Goal: Find specific page/section: Find specific page/section

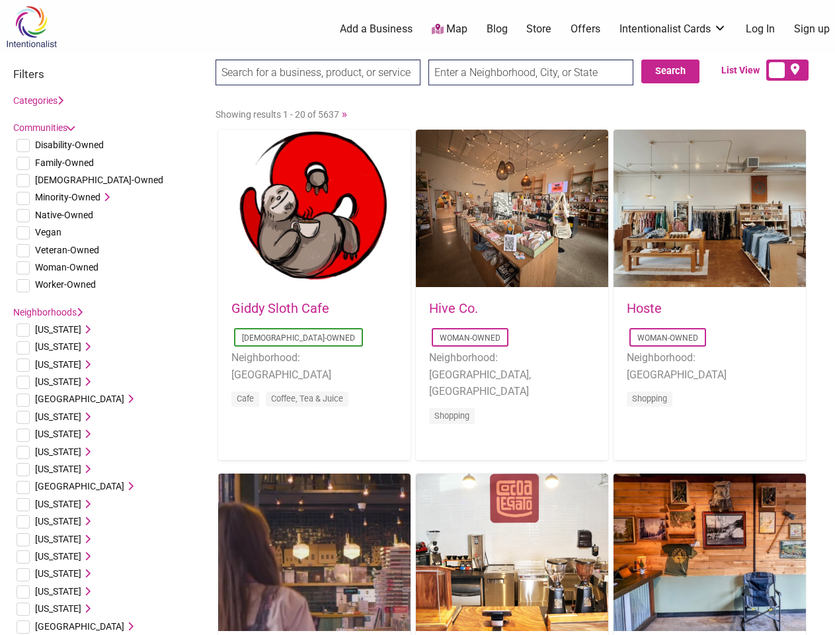
click at [417, 317] on div "Hive Co. Woman-Owned Neighborhood: [GEOGRAPHIC_DATA], [GEOGRAPHIC_DATA] Shopping" at bounding box center [512, 371] width 192 height 166
click at [69, 145] on span "Disability-Owned" at bounding box center [69, 145] width 69 height 11
click at [64, 163] on span "Family-Owned" at bounding box center [64, 162] width 59 height 11
click at [65, 180] on span "[DEMOGRAPHIC_DATA]-Owned" at bounding box center [99, 180] width 128 height 11
click at [67, 197] on span "Minority-Owned" at bounding box center [67, 197] width 65 height 11
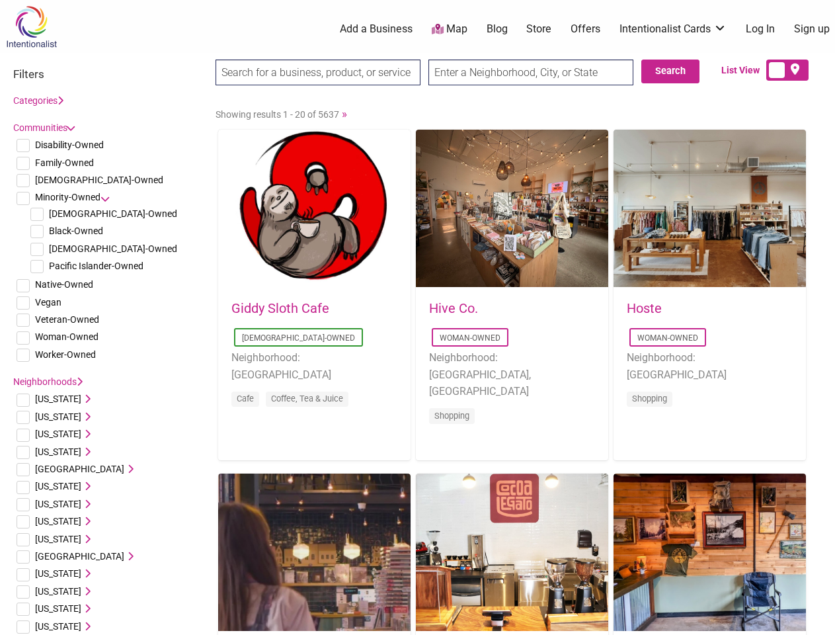
click at [105, 197] on icon at bounding box center [104, 196] width 9 height 9
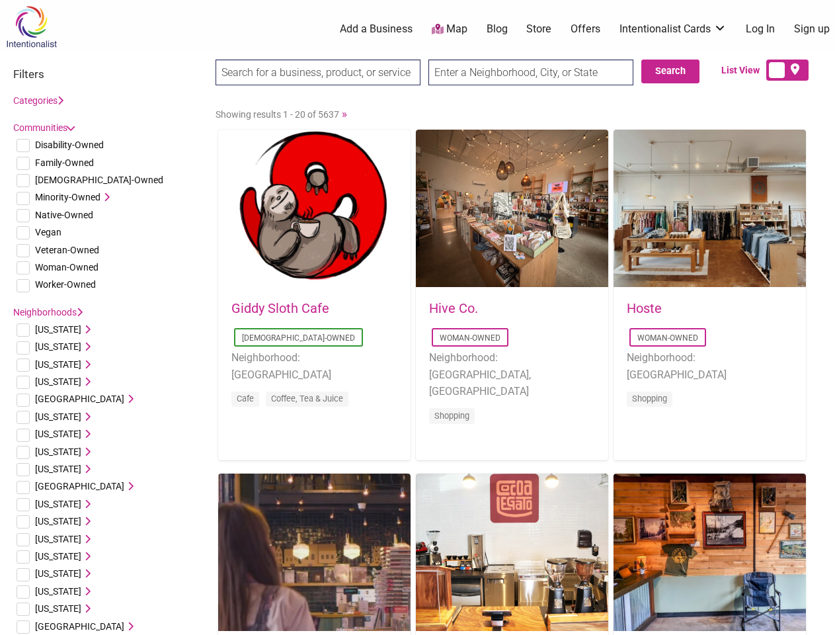
click at [64, 215] on span "Native-Owned" at bounding box center [64, 215] width 58 height 11
click at [48, 232] on span "Vegan" at bounding box center [48, 232] width 26 height 11
click at [67, 250] on span "Veteran-Owned" at bounding box center [67, 250] width 64 height 11
click at [67, 267] on span "Woman-Owned" at bounding box center [66, 267] width 63 height 11
